Goal: Task Accomplishment & Management: Manage account settings

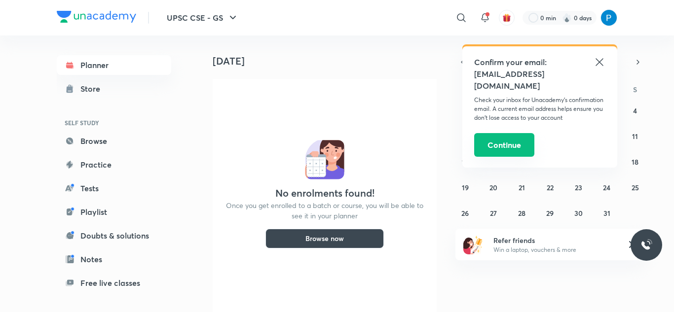
click at [495, 133] on button "Continue" at bounding box center [504, 145] width 60 height 24
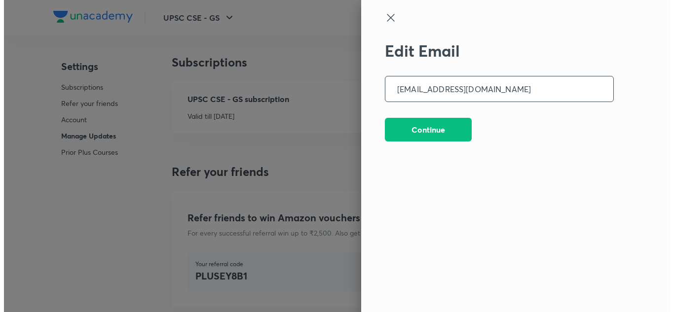
scroll to position [2580, 0]
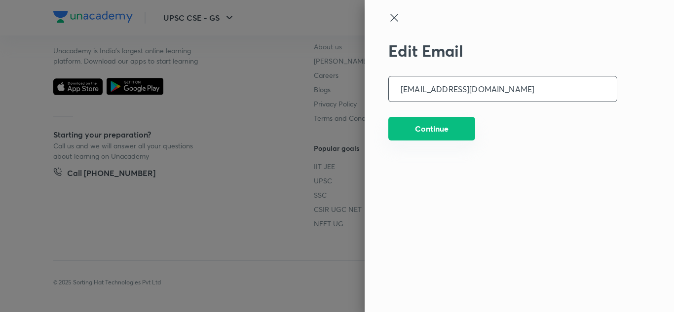
click at [433, 135] on button "Continue" at bounding box center [432, 129] width 87 height 24
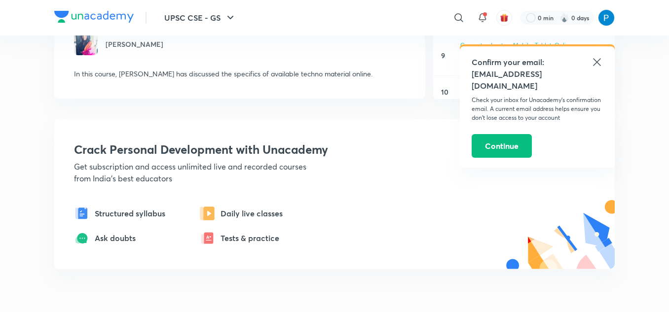
scroll to position [286, 0]
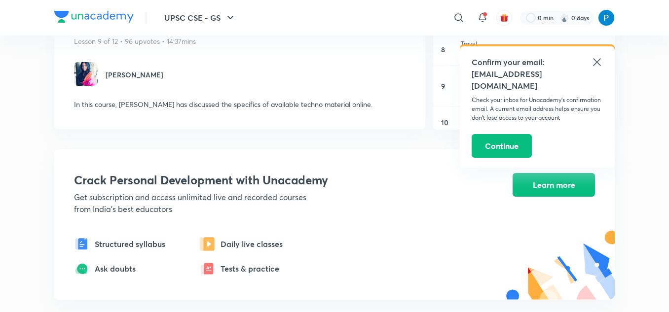
click at [596, 62] on icon at bounding box center [597, 62] width 12 height 12
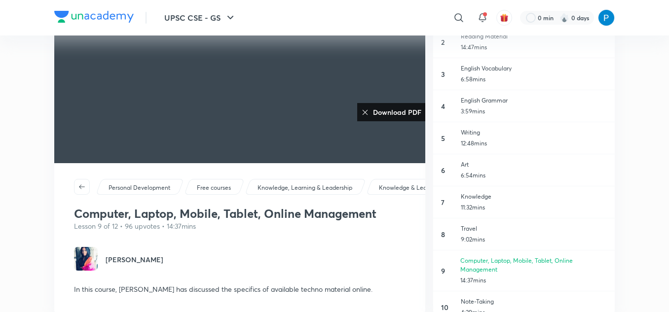
scroll to position [0, 0]
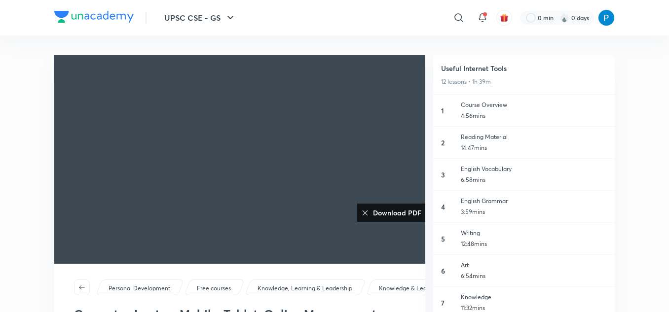
click at [395, 215] on h6 "Download PDF" at bounding box center [395, 213] width 52 height 10
click at [367, 211] on icon at bounding box center [365, 213] width 8 height 8
click at [603, 15] on img at bounding box center [606, 17] width 17 height 17
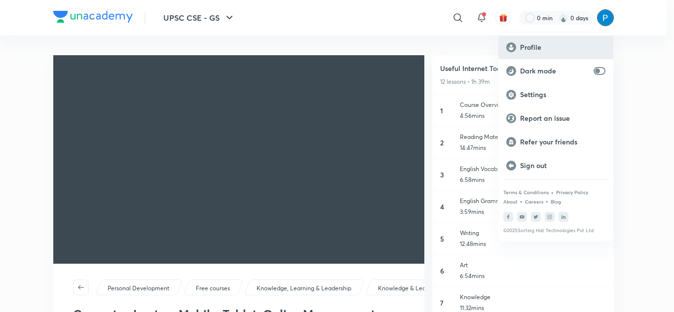
click at [570, 39] on div "Profile" at bounding box center [556, 48] width 115 height 24
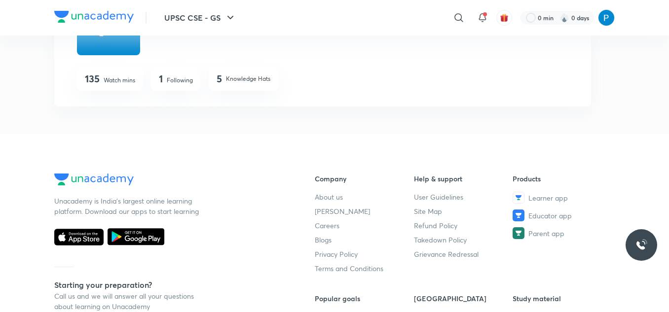
scroll to position [234, 0]
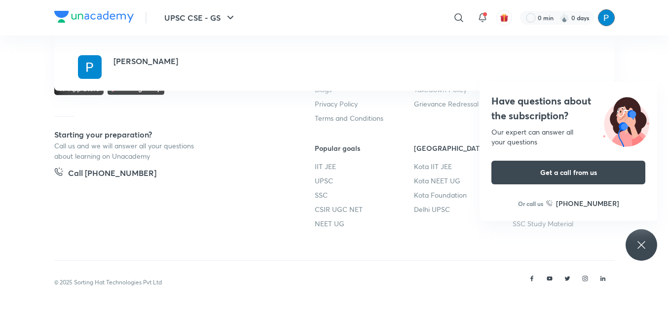
click at [606, 17] on img at bounding box center [606, 17] width 17 height 17
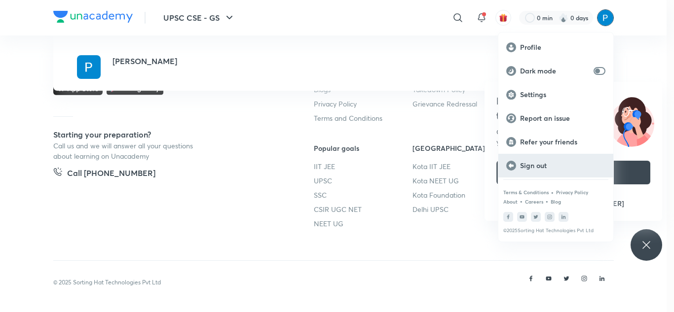
click at [557, 170] on p "Sign out" at bounding box center [562, 165] width 85 height 9
